Goal: Complete application form

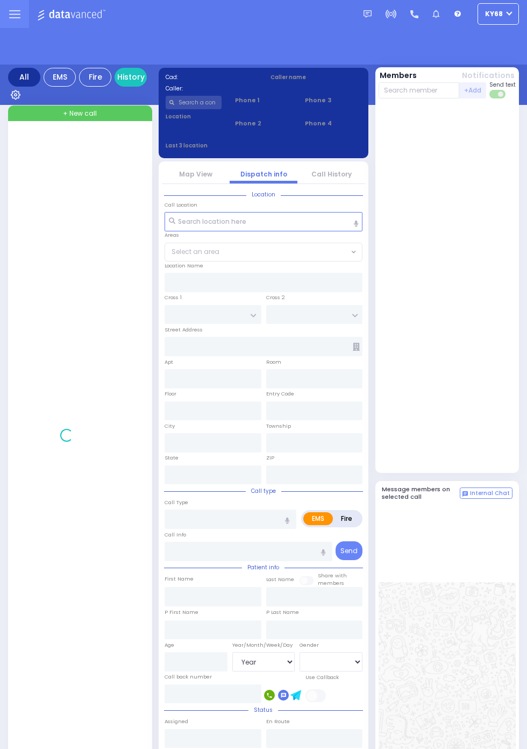
select select "Year"
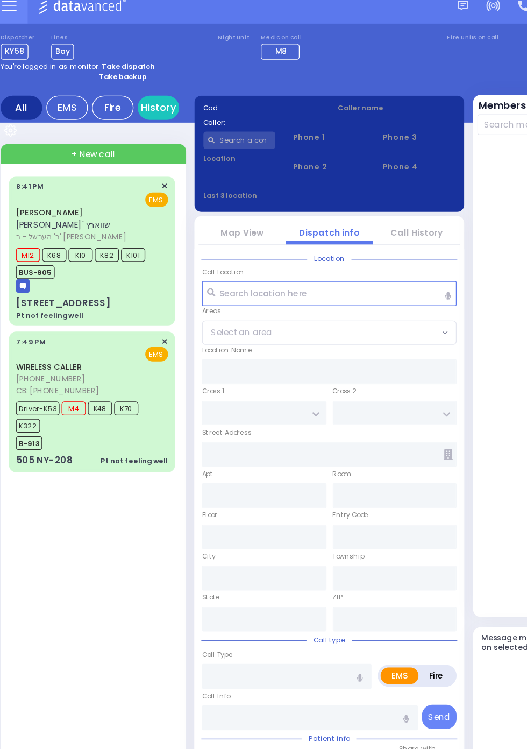
click at [93, 364] on div "Pt not feeling well" at bounding box center [112, 368] width 52 height 8
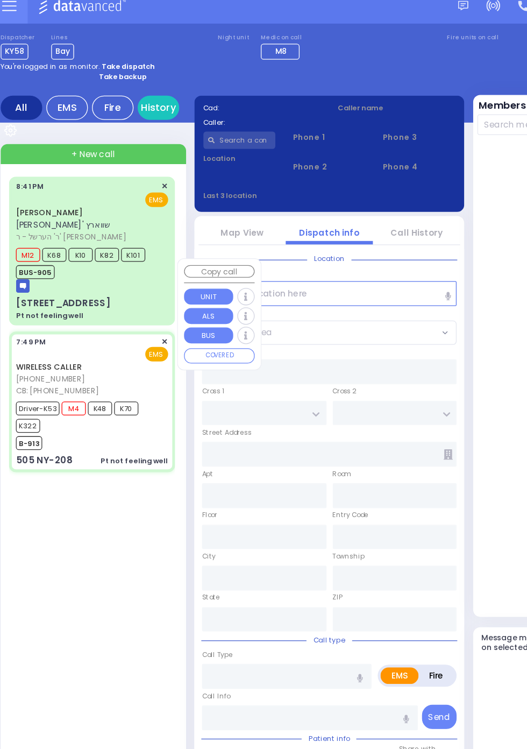
select select
type input "Pt not feeling well"
radio input "true"
type input "CAMRE GREY"
type input "Isaac"
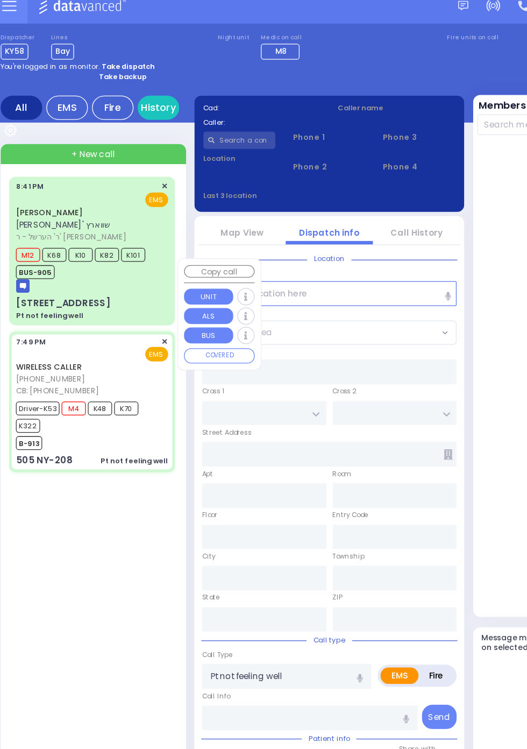
type input "Deutsch"
type input "39"
select select "Year"
select select "[DEMOGRAPHIC_DATA]"
type input "8458255781"
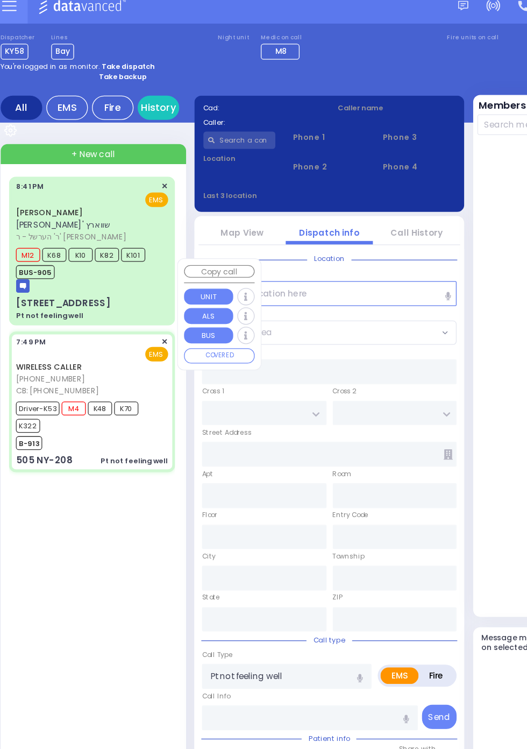
type input "19:49"
type input "19:51"
type input "19:53"
type input "20:00"
type input "20:30"
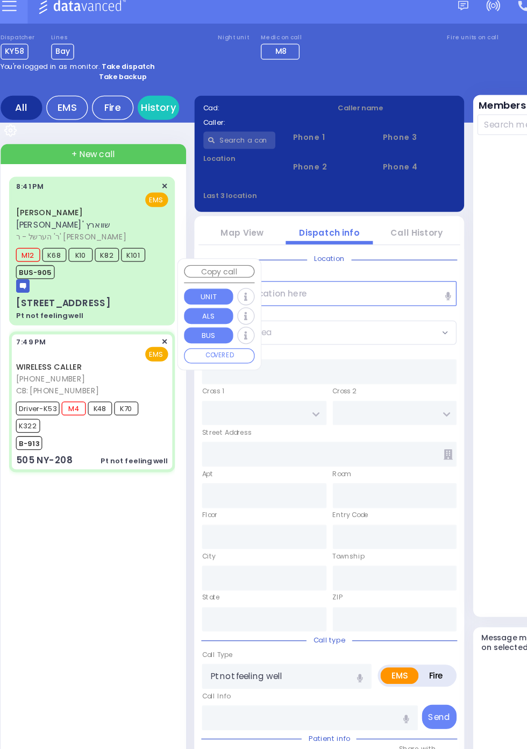
type input "20:39"
type input "Good Samaritan Hospital"
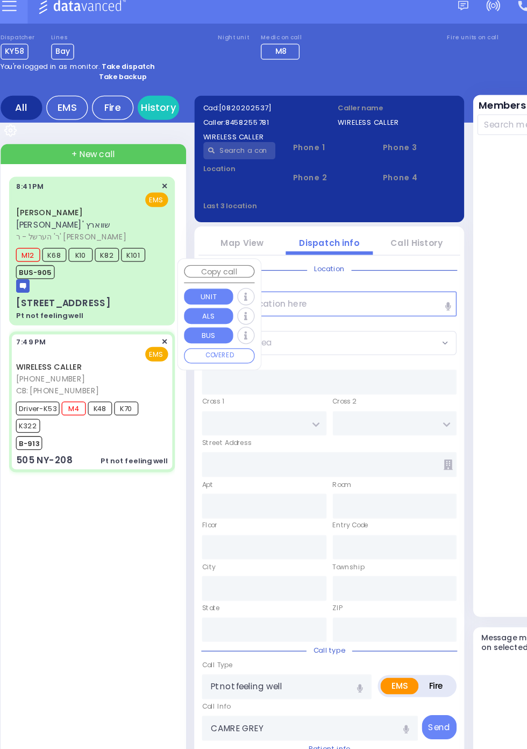
type input "US-6 WEST"
type input "US-6 EAST"
type input "505 NY-208"
type input "Monroe"
type input "[US_STATE]"
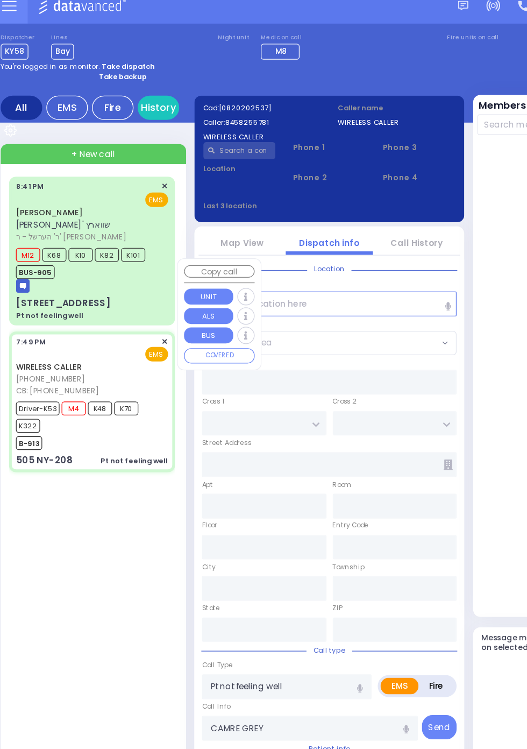
type input "10950"
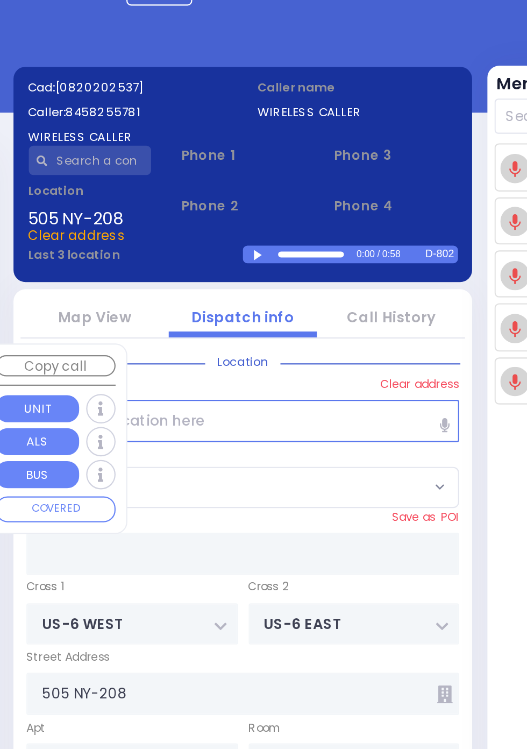
click at [270, 171] on div at bounding box center [272, 170] width 6 height 5
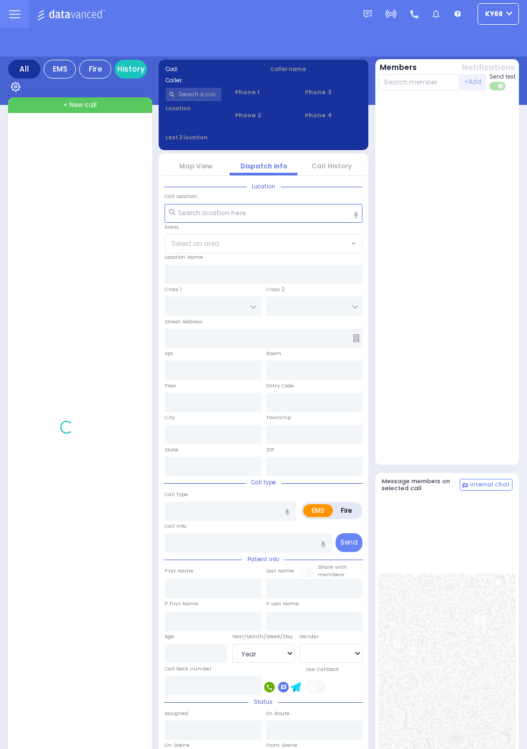
select select "Year"
select select "[DEMOGRAPHIC_DATA]"
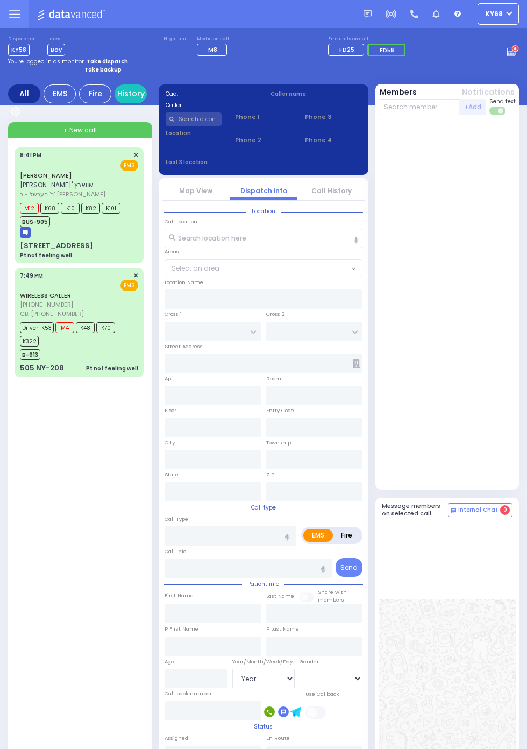
select select "Year"
select select "[DEMOGRAPHIC_DATA]"
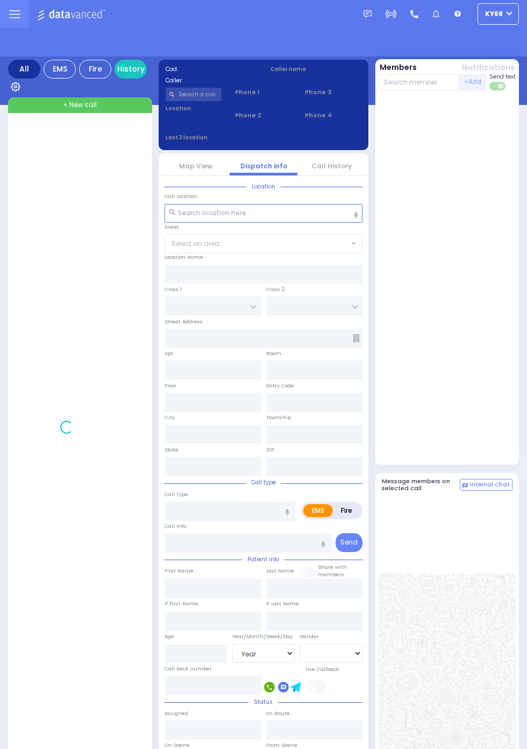
select select "Year"
select select "[DEMOGRAPHIC_DATA]"
select select "Year"
select select "[DEMOGRAPHIC_DATA]"
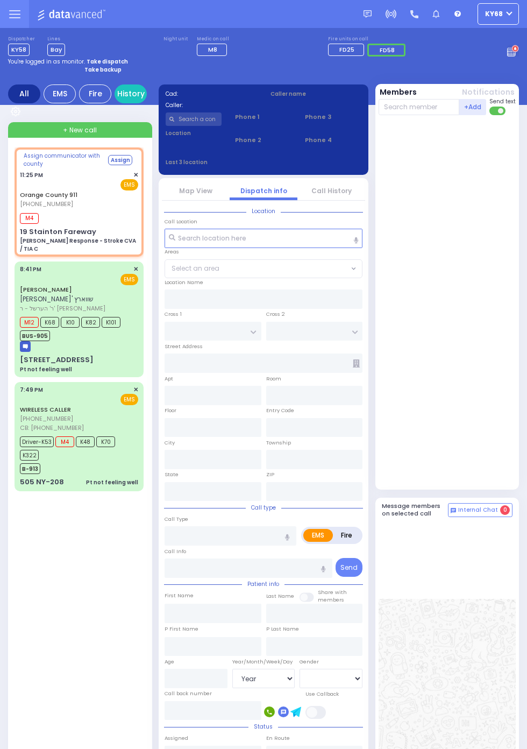
select select
type input "[PERSON_NAME] Response - Stroke CVA / TIA C"
radio input "true"
type input "Nature: : Charlie Response - Stroke CVA / TIA C Address: : [STREET_ADDRESS][GEO…"
select select
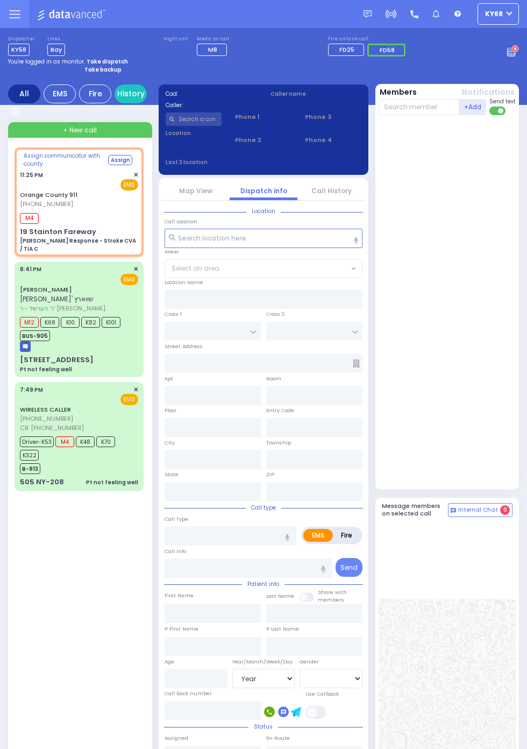
select select
type input "23:26"
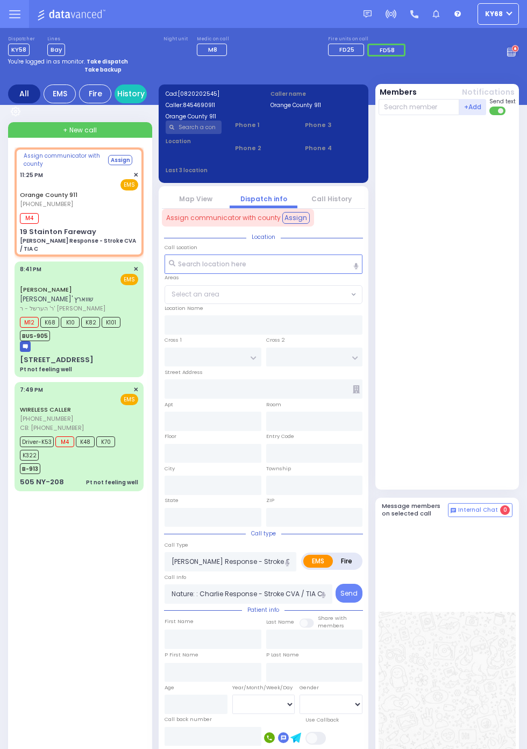
type input "19 Stainton Fareway"
type input "Monroe"
type input "[US_STATE]"
type input "10930"
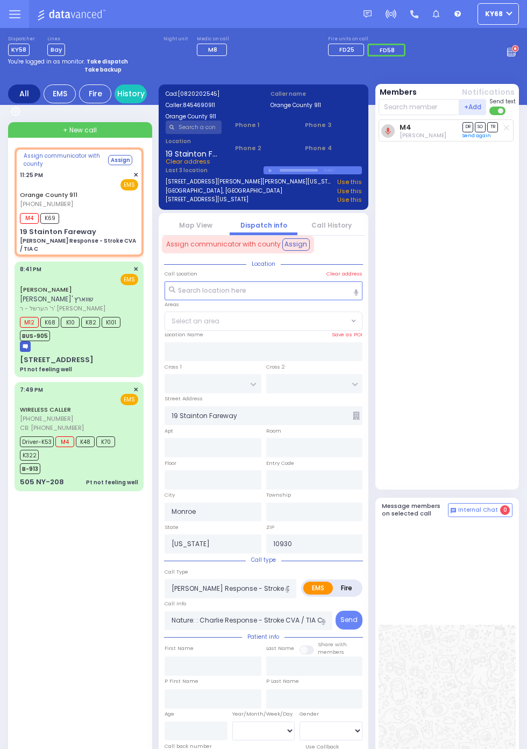
select select
radio input "true"
select select
radio input "true"
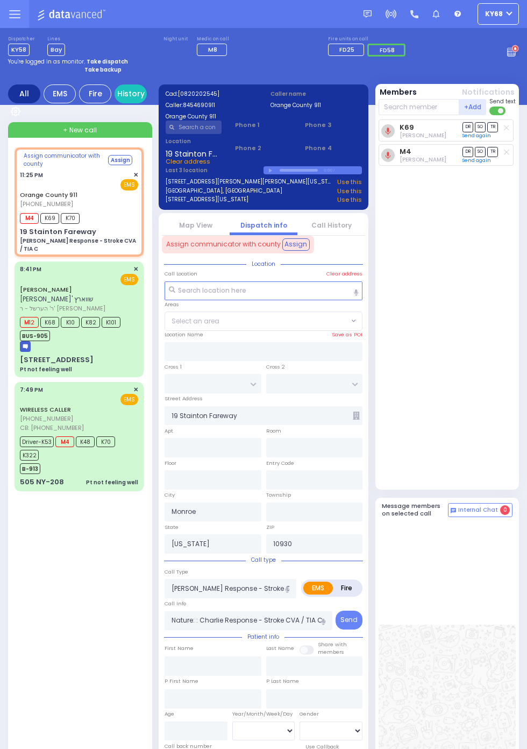
select select
